Goal: Information Seeking & Learning: Learn about a topic

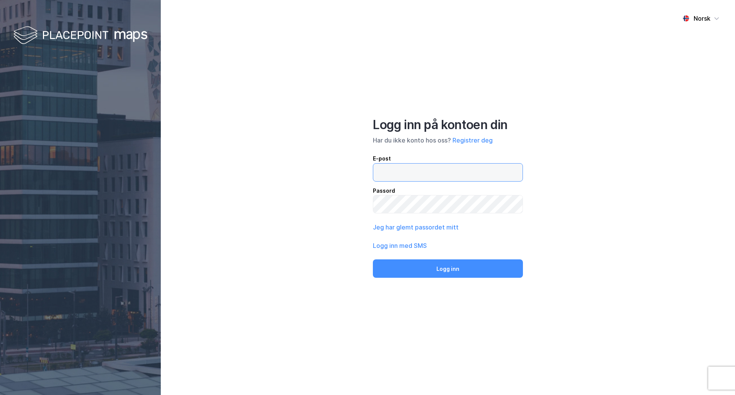
click at [425, 177] on input "email" at bounding box center [447, 173] width 149 height 18
paste input "[EMAIL_ADDRESS][DOMAIN_NAME]"
type input "[EMAIL_ADDRESS][DOMAIN_NAME]"
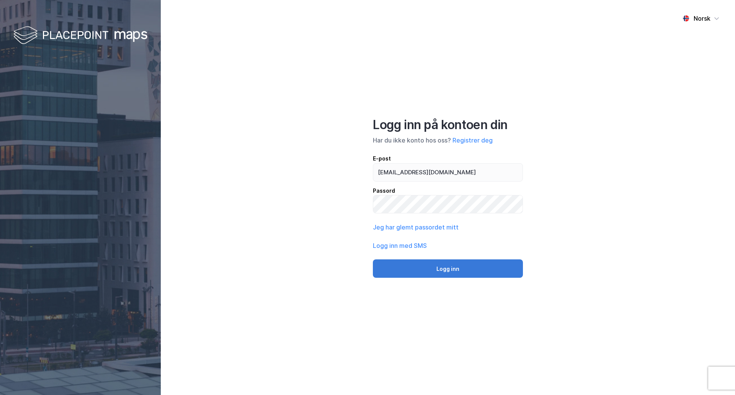
click at [454, 263] on button "Logg inn" at bounding box center [448, 268] width 150 height 18
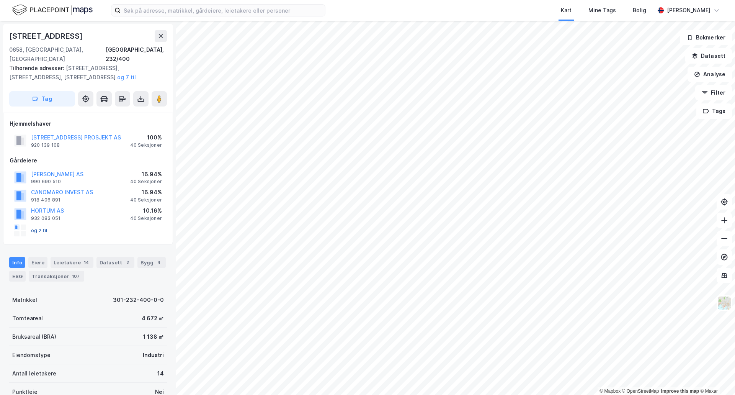
click at [0, 0] on button "og 2 til" at bounding box center [0, 0] width 0 height 0
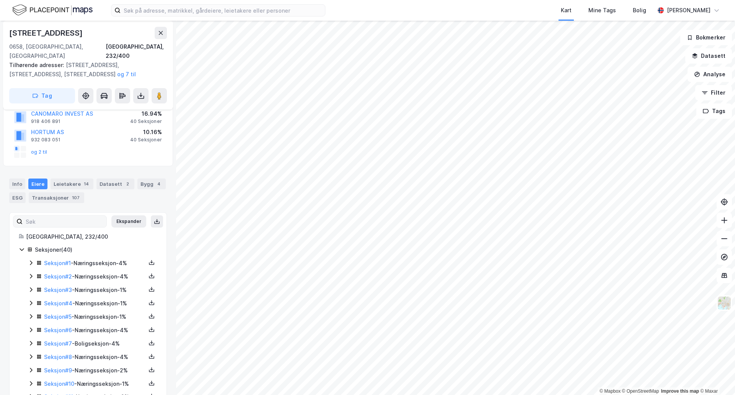
scroll to position [77, 0]
click at [21, 248] on icon at bounding box center [22, 251] width 6 height 6
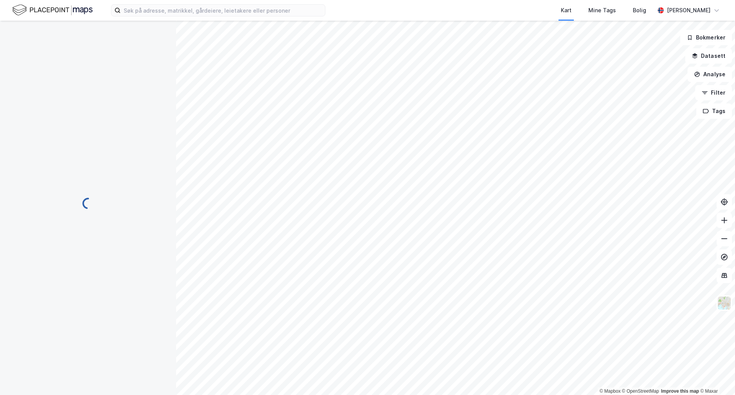
scroll to position [43, 0]
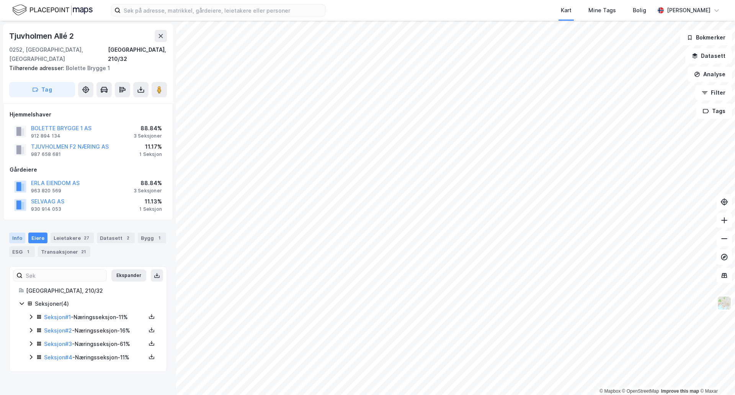
click at [15, 232] on div "Info" at bounding box center [17, 237] width 16 height 11
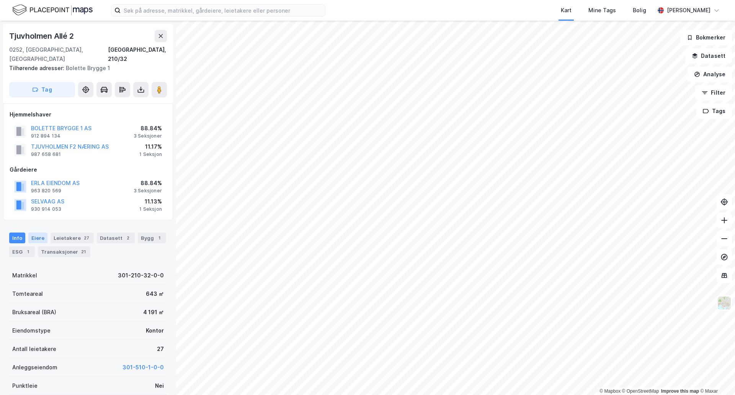
click at [36, 232] on div "Eiere" at bounding box center [37, 237] width 19 height 11
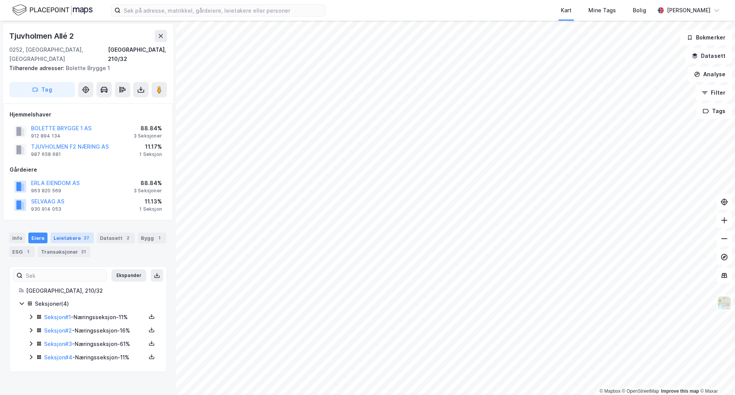
click at [63, 232] on div "Leietakere 27" at bounding box center [72, 237] width 43 height 11
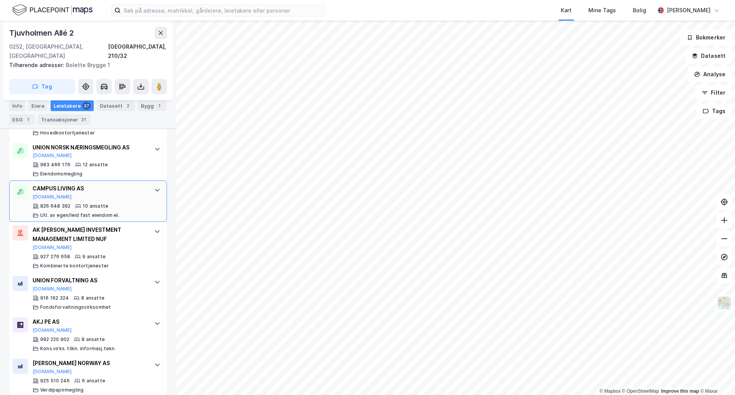
scroll to position [431, 0]
click at [103, 108] on div "Datasett 2" at bounding box center [116, 105] width 38 height 11
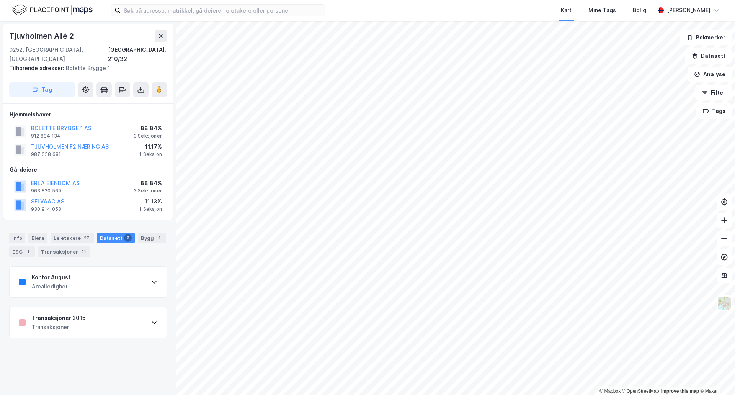
click at [87, 278] on div "Kontor August Arealledighet" at bounding box center [88, 282] width 157 height 31
click at [89, 273] on div "Kontor August Arealledighet" at bounding box center [88, 282] width 157 height 31
click at [95, 310] on div "Transaksjoner 2015 Transaksjoner" at bounding box center [88, 322] width 157 height 31
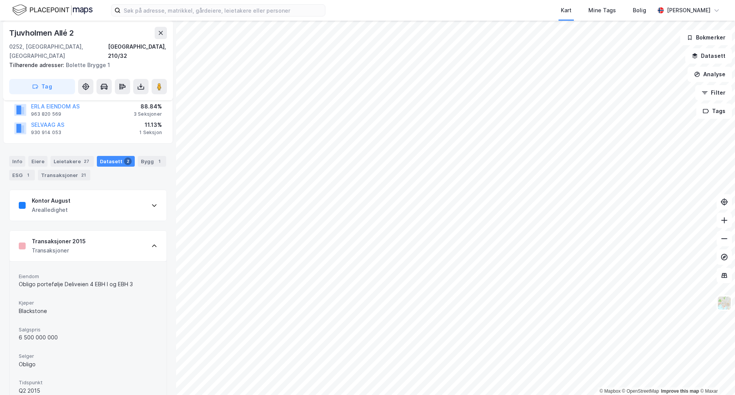
scroll to position [115, 0]
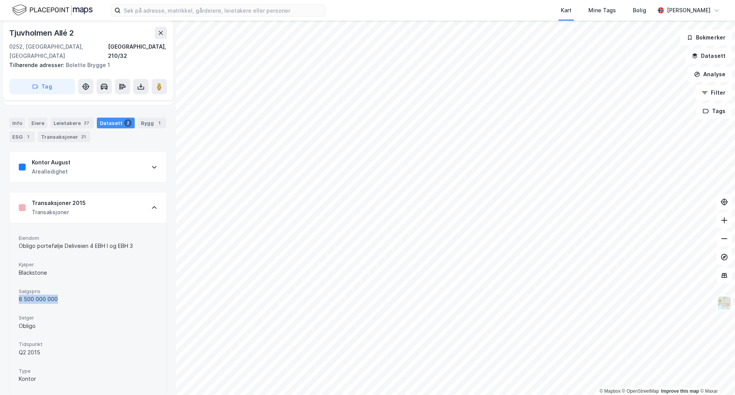
drag, startPoint x: 43, startPoint y: 291, endPoint x: 14, endPoint y: 293, distance: 29.2
click at [14, 293] on div "Eiendom Obligo portefølje Deliveien 4 EBH I og EBH 3 Kjøper Blackstone Salgspri…" at bounding box center [88, 309] width 157 height 172
drag, startPoint x: 48, startPoint y: 262, endPoint x: 11, endPoint y: 261, distance: 37.5
click at [11, 261] on div "Eiendom Obligo portefølje Deliveien 4 EBH I og EBH 3 Kjøper Blackstone Salgspri…" at bounding box center [88, 308] width 157 height 172
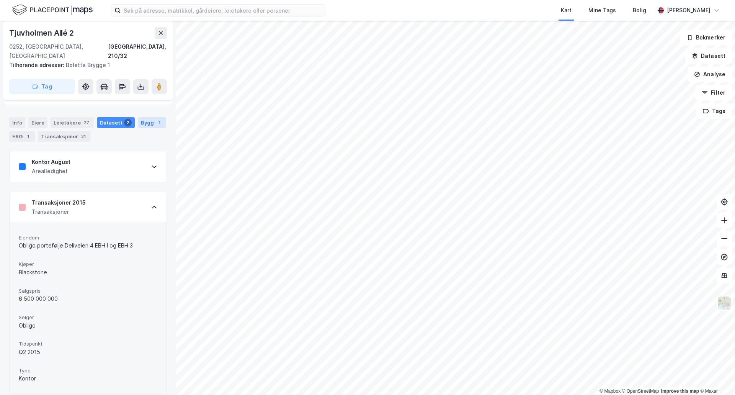
click at [147, 117] on div "Bygg 1" at bounding box center [152, 122] width 28 height 11
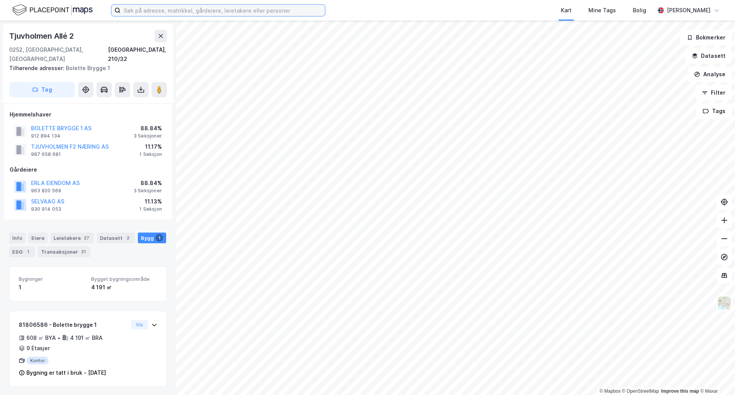
click at [189, 12] on input at bounding box center [223, 10] width 204 height 11
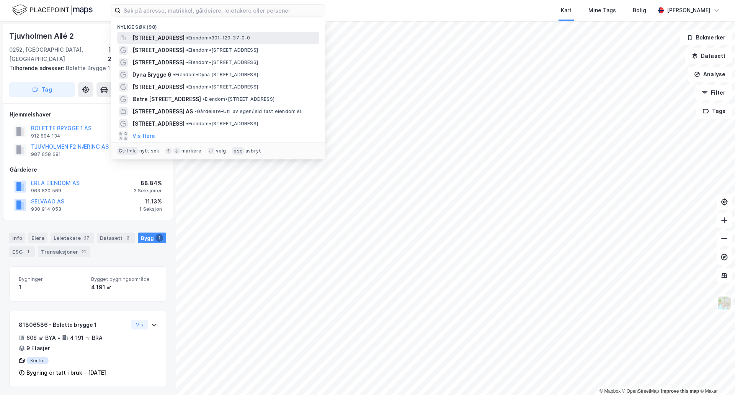
click at [185, 35] on span "[STREET_ADDRESS]" at bounding box center [159, 37] width 52 height 9
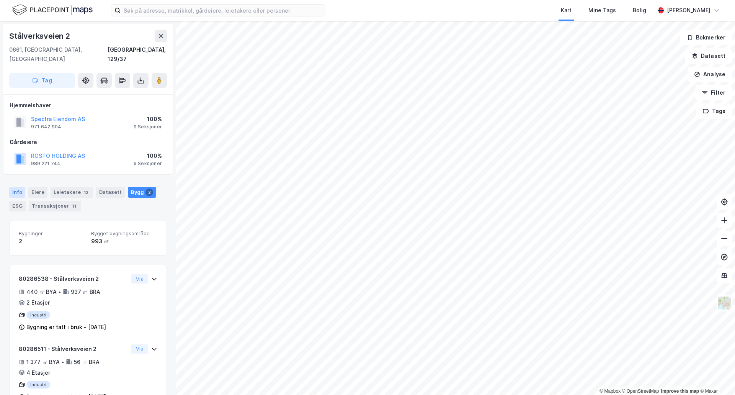
click at [18, 187] on div "Info" at bounding box center [17, 192] width 16 height 11
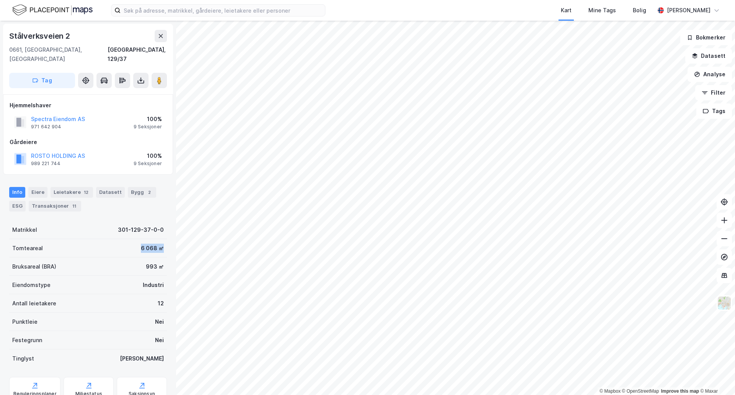
drag, startPoint x: 135, startPoint y: 239, endPoint x: 157, endPoint y: 241, distance: 22.3
click at [157, 241] on div "Tomteareal 6 068 ㎡" at bounding box center [88, 248] width 158 height 18
click at [157, 244] on div "6 068 ㎡" at bounding box center [152, 248] width 23 height 9
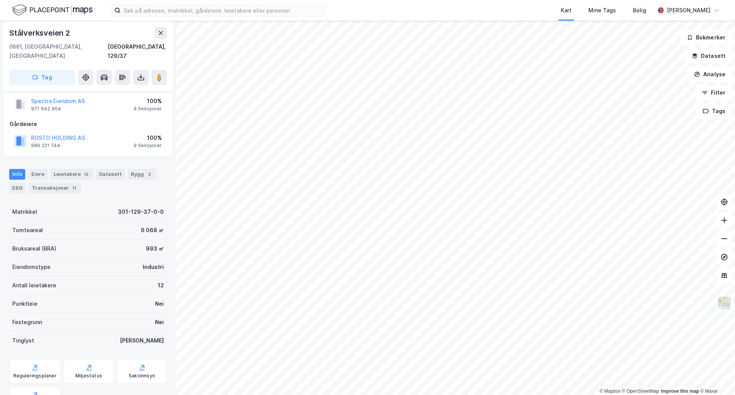
scroll to position [38, 0]
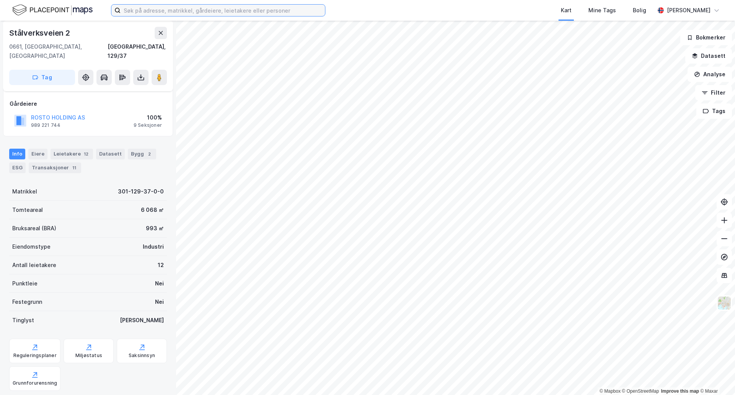
click at [203, 8] on input at bounding box center [223, 10] width 204 height 11
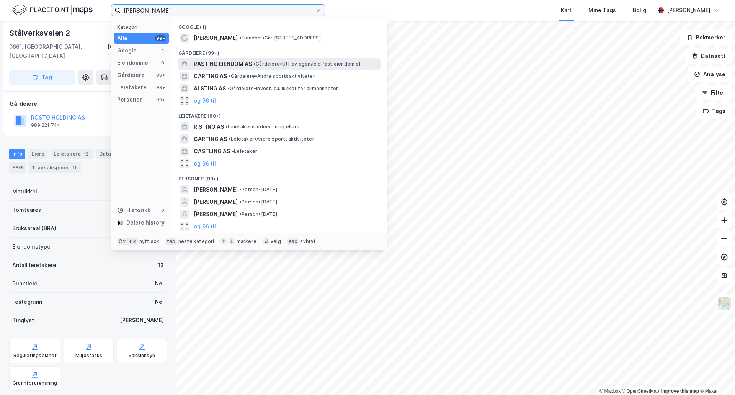
type input "[PERSON_NAME]"
click at [227, 62] on span "RASTING EIENDOM AS" at bounding box center [223, 63] width 58 height 9
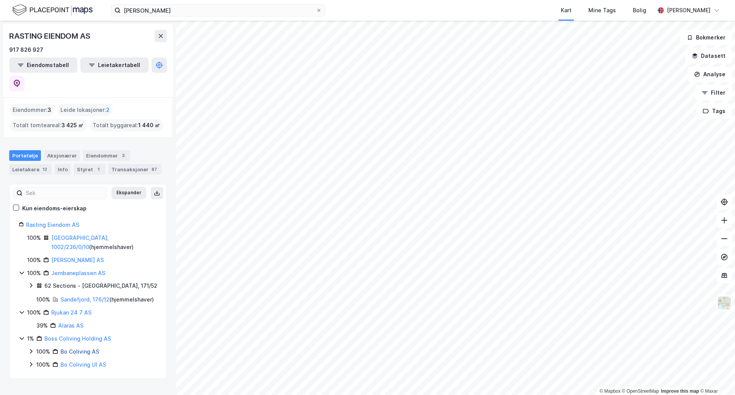
click at [76, 348] on link "Bo Coliving AS" at bounding box center [80, 351] width 39 height 7
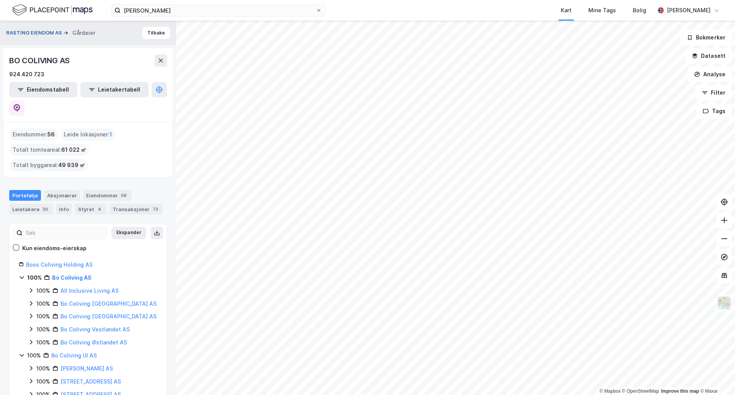
click at [37, 31] on button "RASTING EIENDOM AS" at bounding box center [34, 33] width 57 height 8
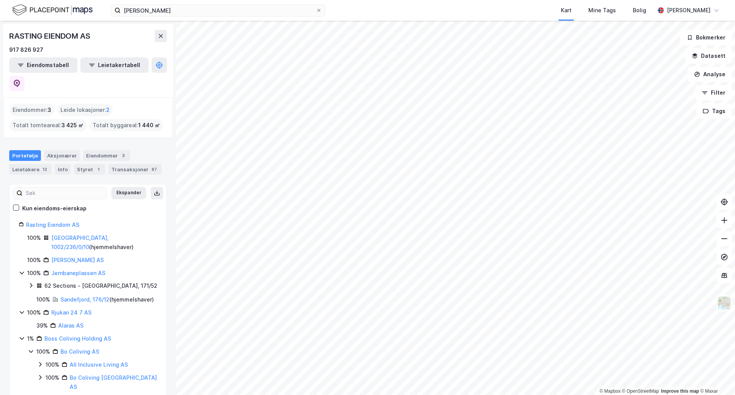
click at [49, 13] on img at bounding box center [52, 9] width 80 height 13
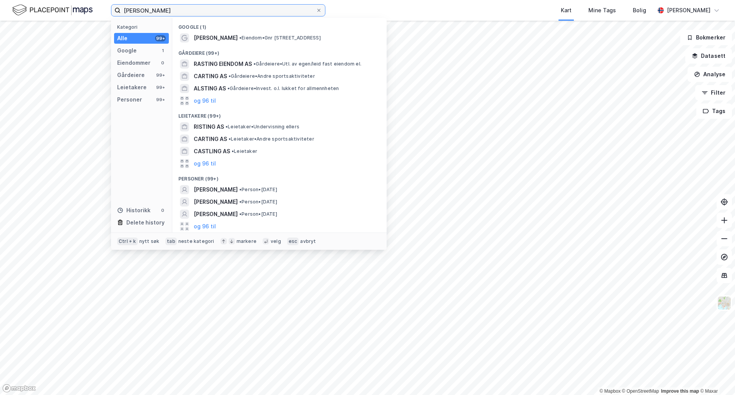
click at [231, 10] on input "[PERSON_NAME]" at bounding box center [218, 10] width 195 height 11
click at [232, 10] on input "[PERSON_NAME]" at bounding box center [218, 10] width 195 height 11
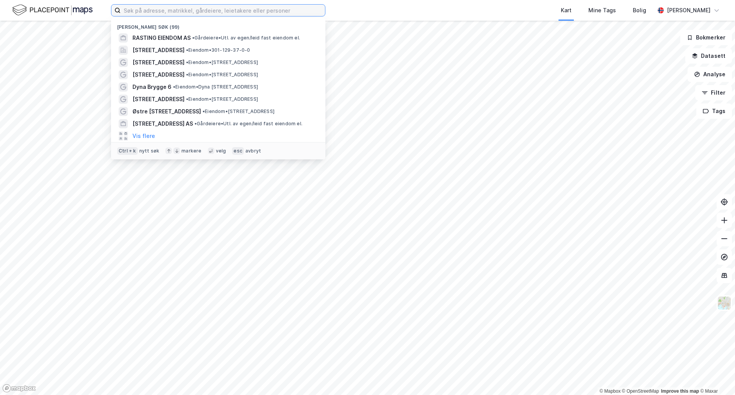
click at [232, 10] on input at bounding box center [223, 10] width 204 height 11
